Goal: Task Accomplishment & Management: Use online tool/utility

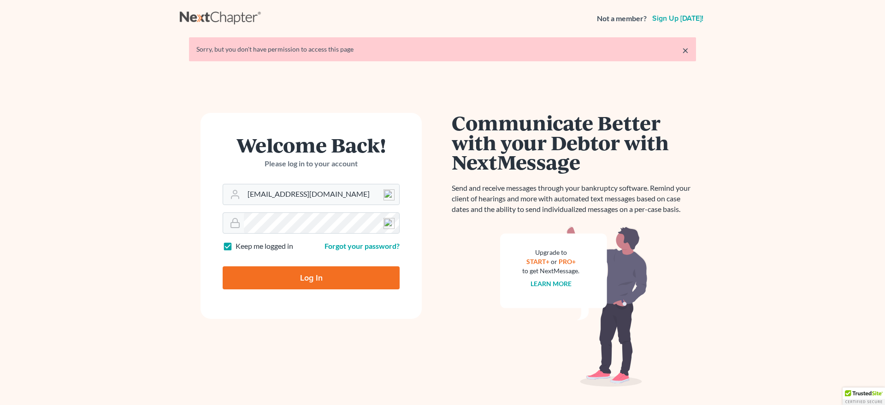
click at [312, 286] on input "Log In" at bounding box center [311, 277] width 177 height 23
type input "Thinking..."
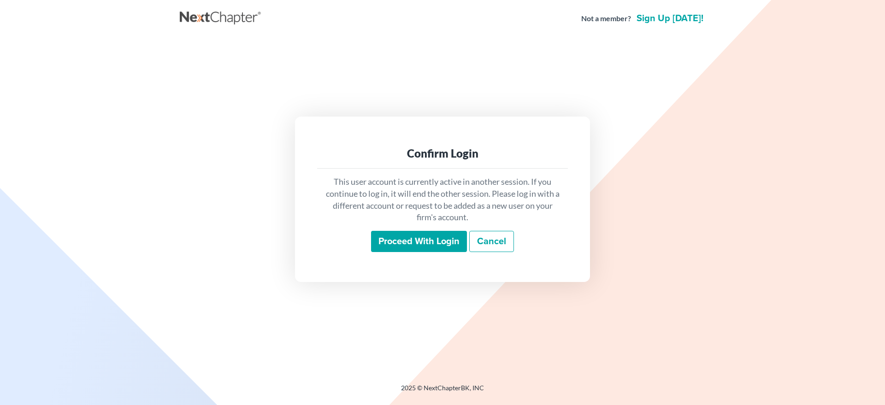
click at [409, 247] on input "Proceed with login" at bounding box center [419, 241] width 96 height 21
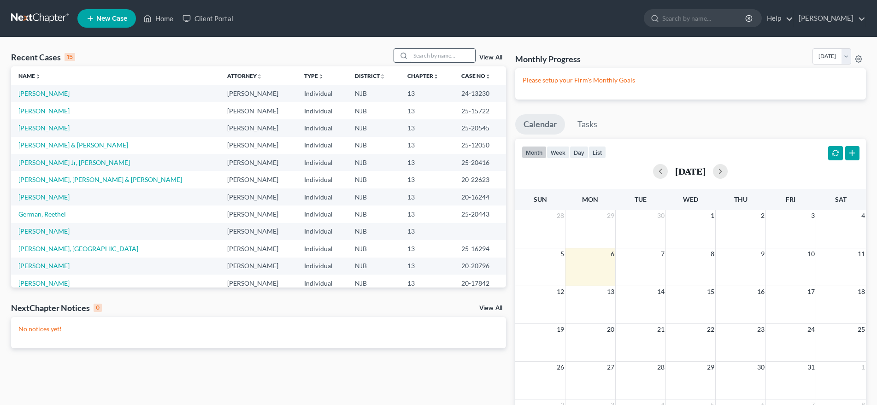
click at [411, 59] on input "search" at bounding box center [443, 55] width 65 height 13
type input "h"
